Goal: Task Accomplishment & Management: Manage account settings

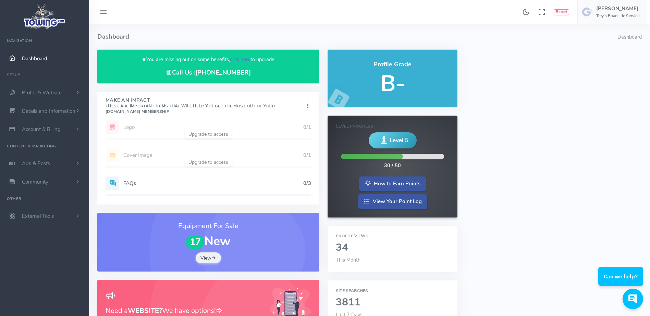
click at [247, 57] on link "click here" at bounding box center [240, 59] width 21 height 7
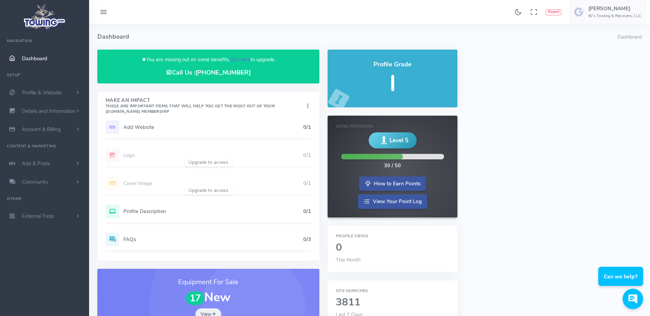
click at [235, 57] on link "click here" at bounding box center [240, 59] width 21 height 7
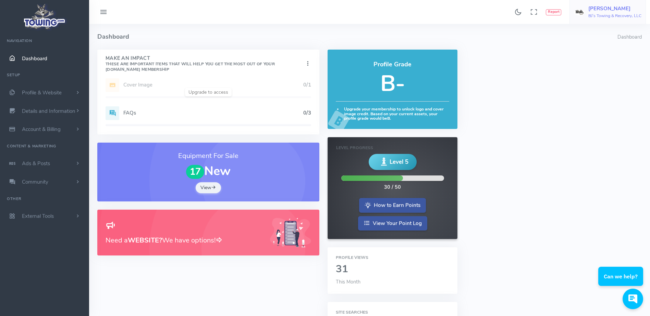
click at [600, 13] on span "[PERSON_NAME] BJ's Towing & Recovery, LLC" at bounding box center [614, 12] width 53 height 12
